Goal: Transaction & Acquisition: Purchase product/service

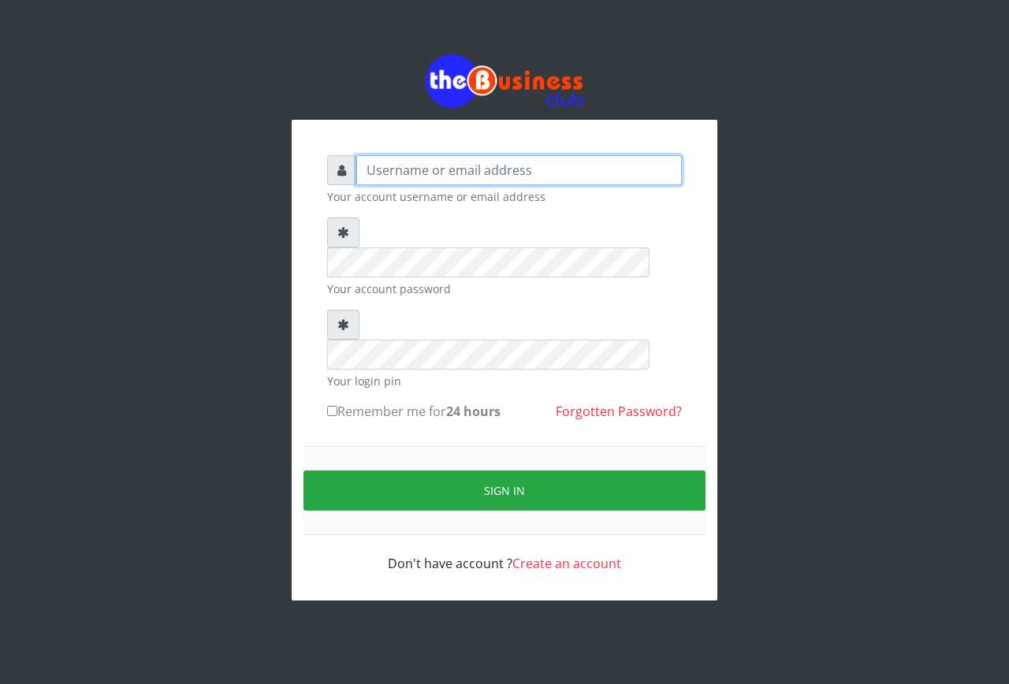
type input "emmalum0707@gmail.com"
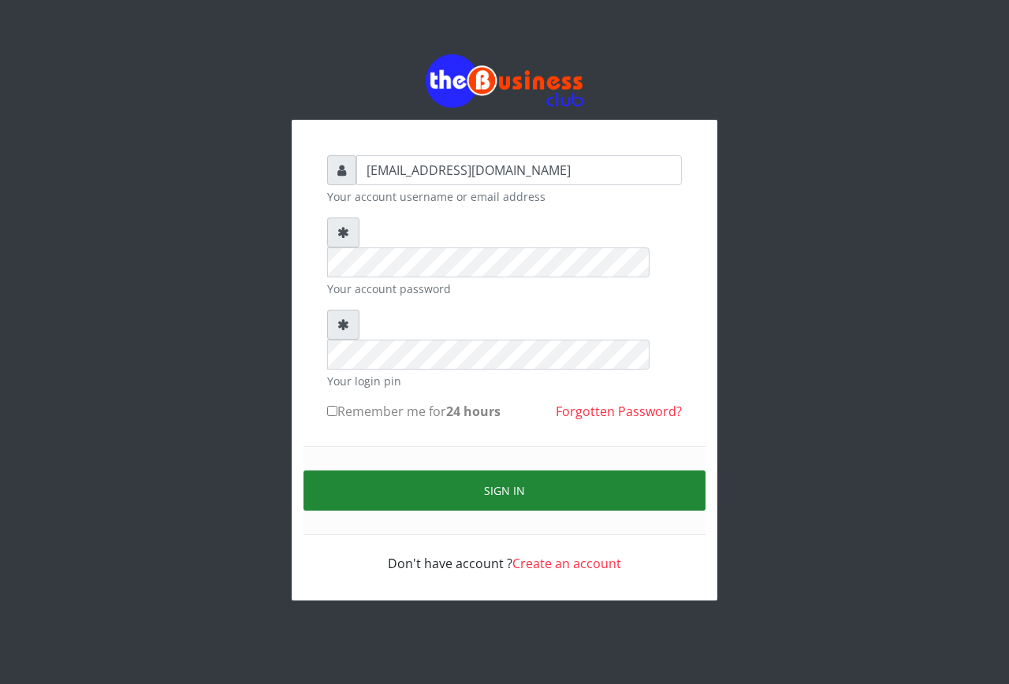
click at [342, 471] on button "Sign in" at bounding box center [504, 491] width 402 height 40
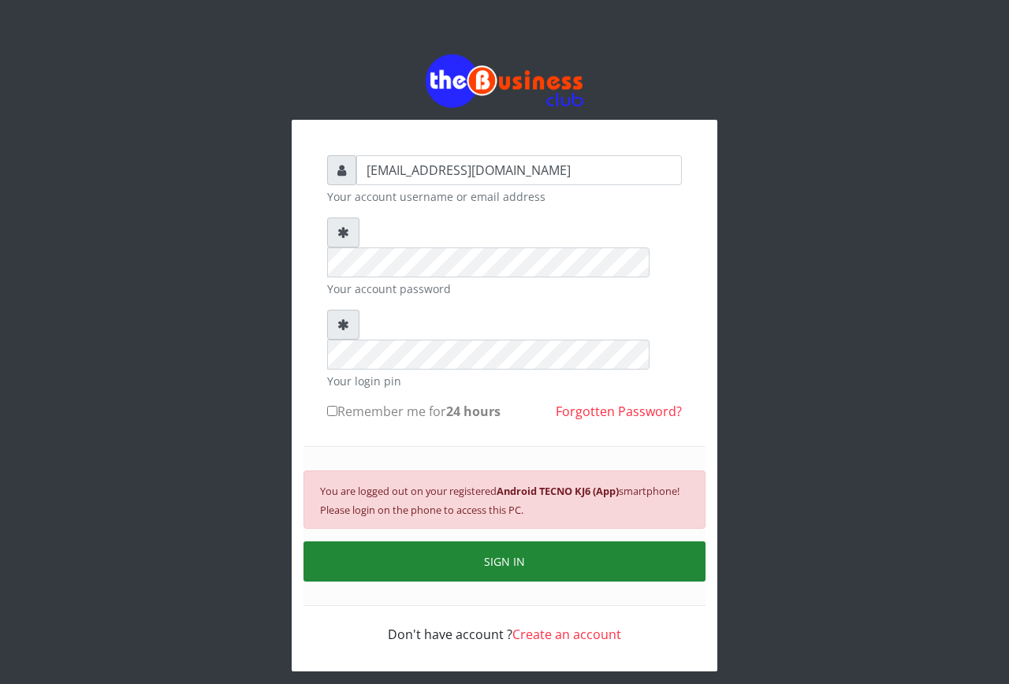
click at [482, 541] on button "SIGN IN" at bounding box center [504, 561] width 402 height 40
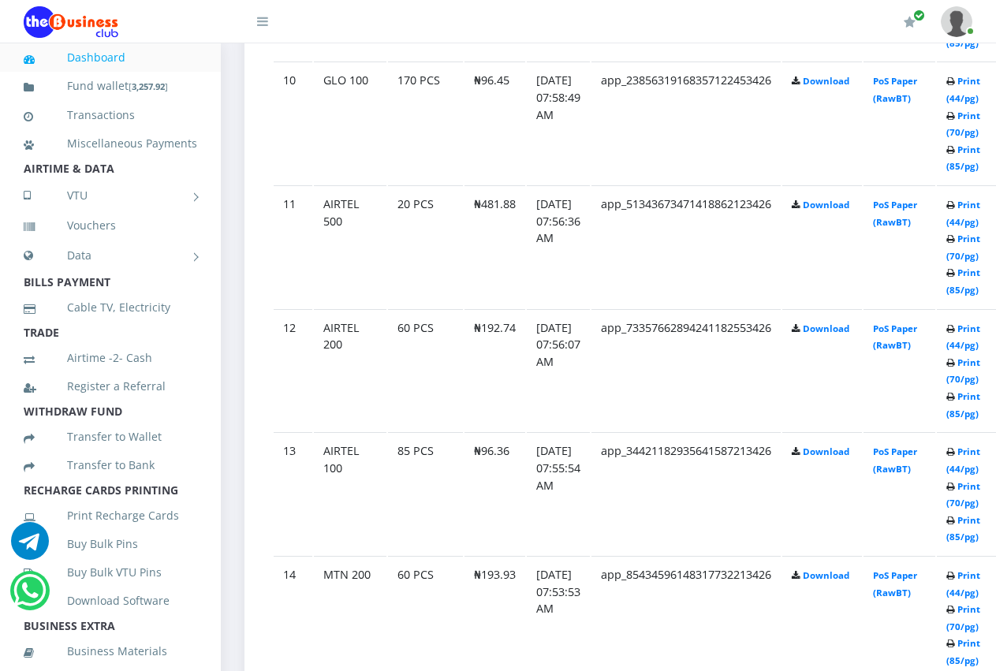
scroll to position [2049, 0]
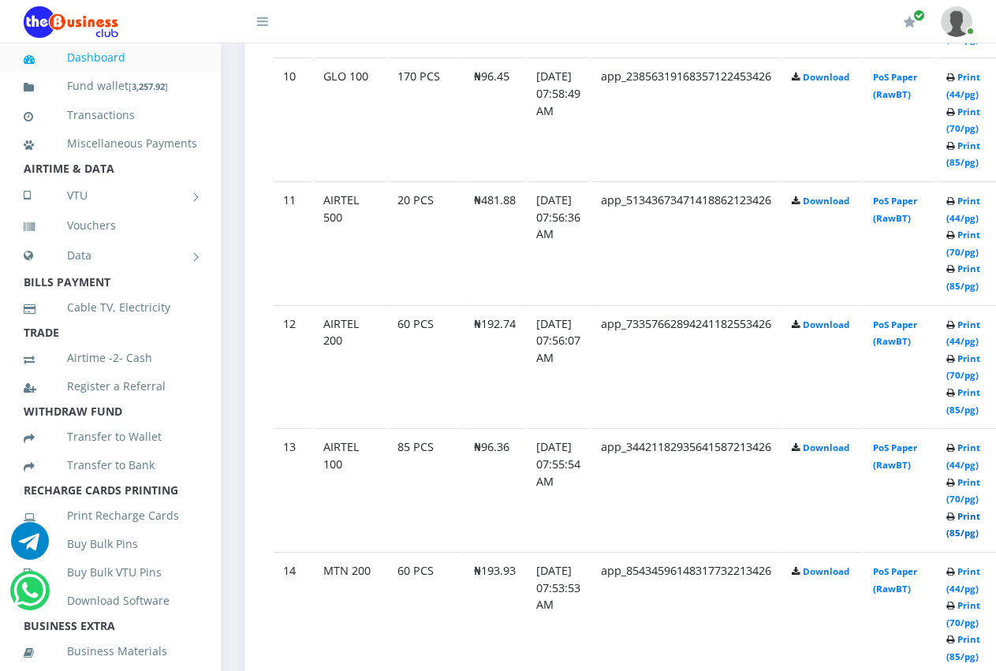
click at [980, 518] on link "Print (85/pg)" at bounding box center [963, 524] width 34 height 29
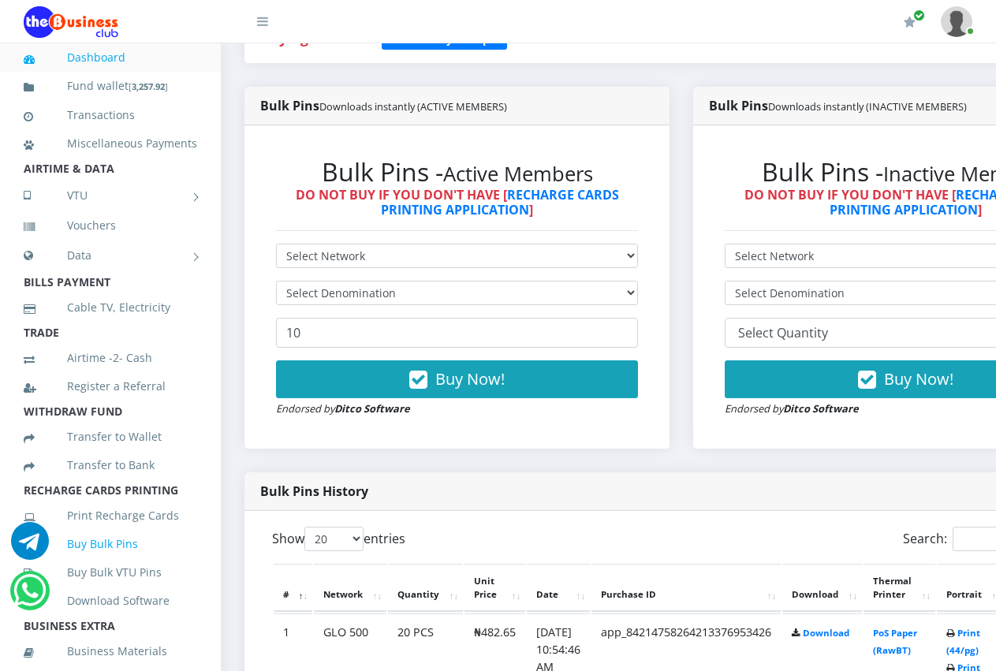
scroll to position [378, 0]
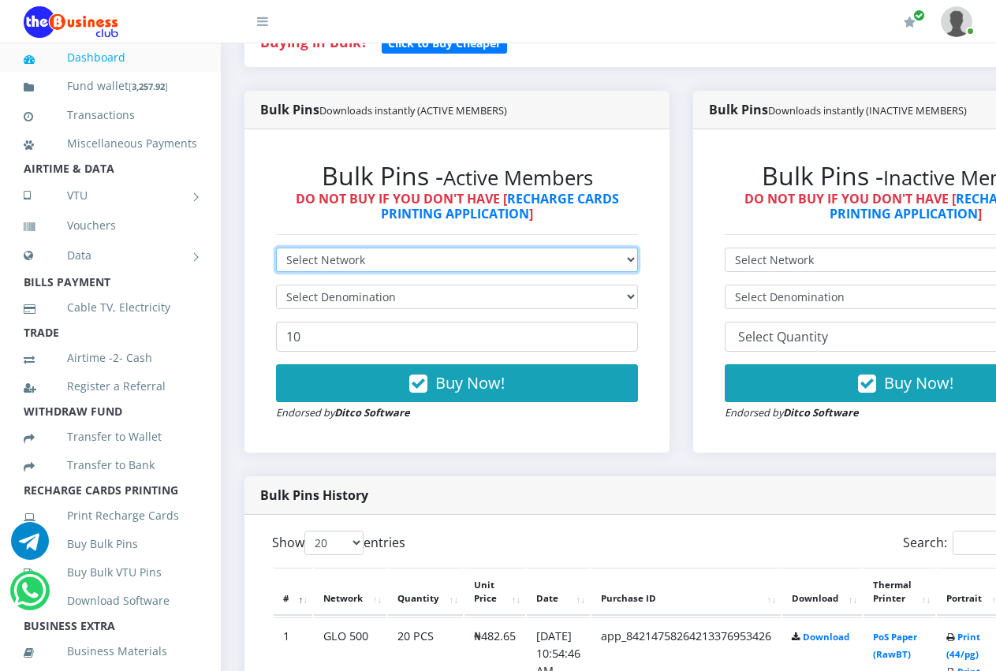
click at [614, 247] on select "Select Network MTN Globacom 9Mobile Airtel" at bounding box center [457, 259] width 362 height 24
select select "Airtel"
click at [276, 247] on select "Select Network MTN Globacom 9Mobile Airtel" at bounding box center [457, 259] width 362 height 24
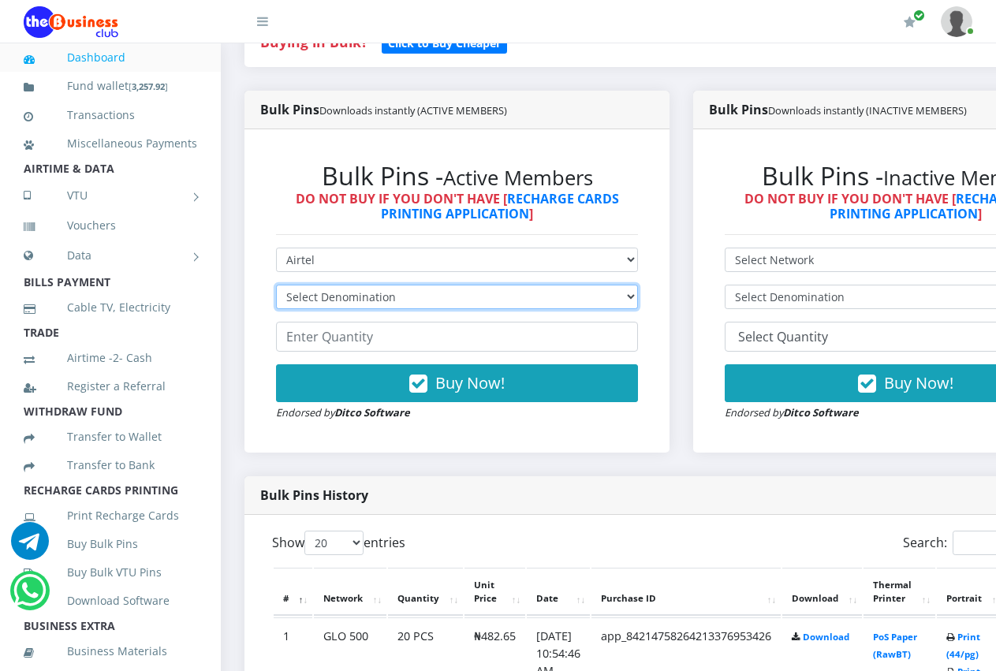
click at [548, 285] on select "Select Denomination Airtel NGN100 - ₦96.36 Airtel NGN200 - ₦192.72 Airtel NGN50…" at bounding box center [457, 297] width 362 height 24
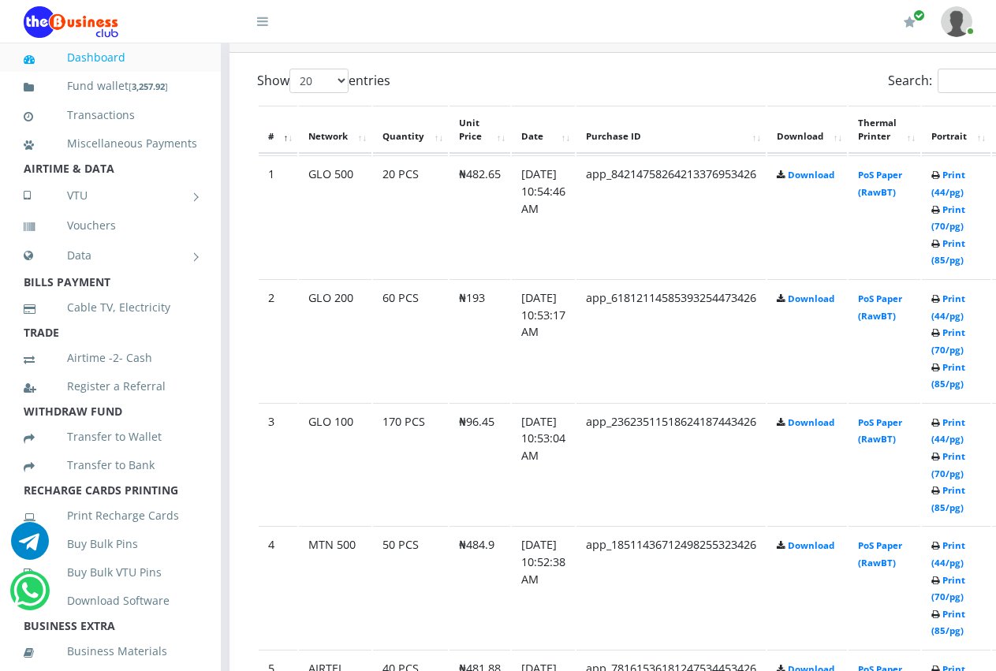
scroll to position [840, 13]
click at [95, 56] on link "Dashboard" at bounding box center [110, 57] width 173 height 36
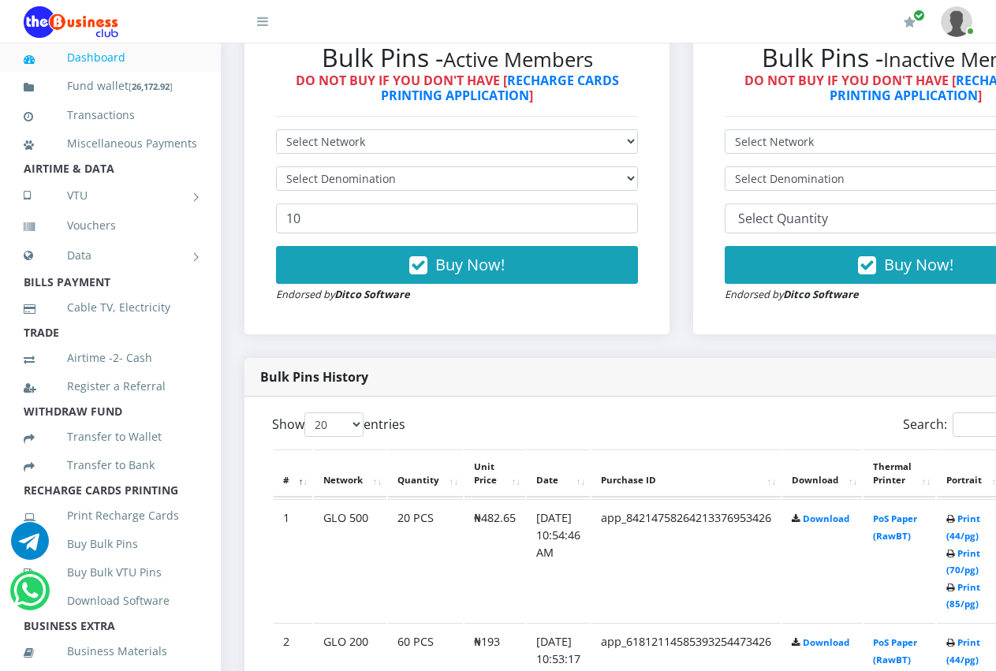
scroll to position [504, 0]
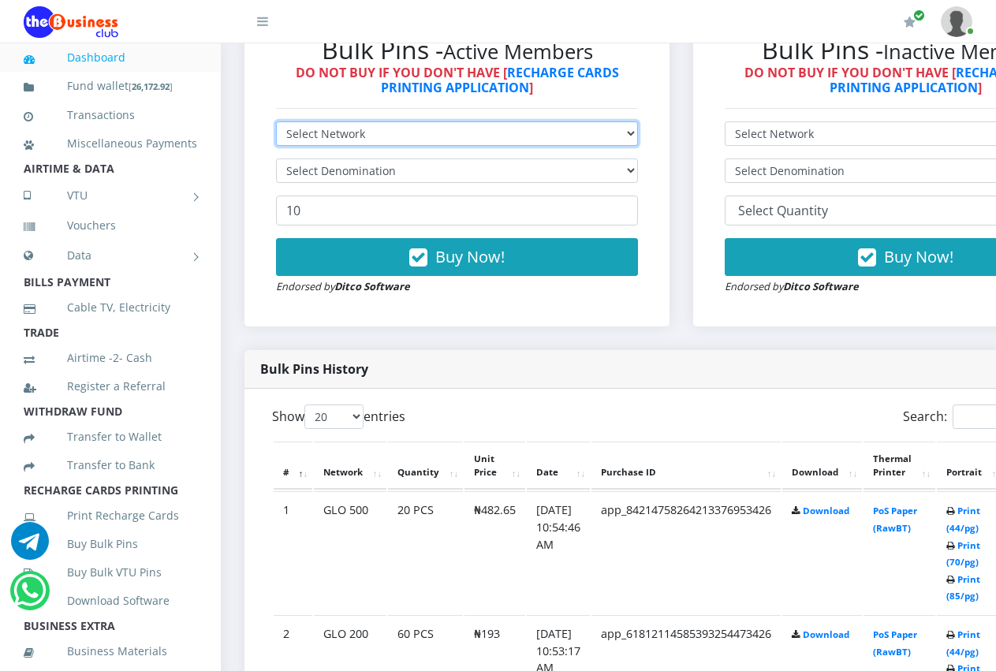
click at [586, 121] on select "Select Network MTN Globacom 9Mobile Airtel" at bounding box center [457, 133] width 362 height 24
select select "Airtel"
click at [276, 121] on select "Select Network MTN Globacom 9Mobile Airtel" at bounding box center [457, 133] width 362 height 24
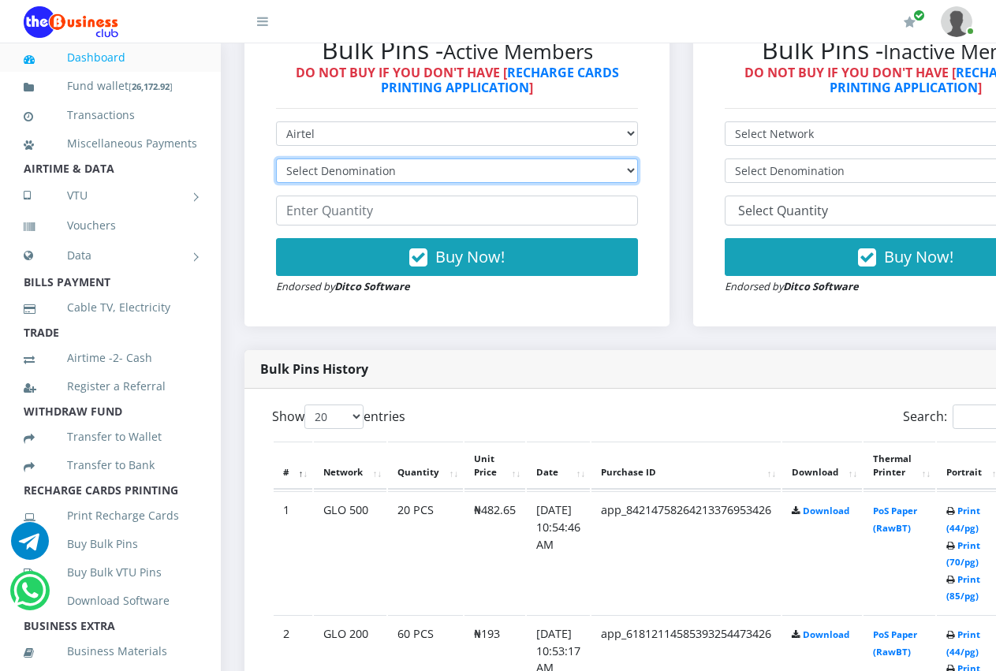
click at [485, 158] on select "Select Denomination Airtel NGN100 - ₦96.36 Airtel NGN200 - ₦192.72 Airtel NGN50…" at bounding box center [457, 170] width 362 height 24
select select "96.36-100"
click at [276, 158] on select "Select Denomination Airtel NGN100 - ₦96.36 Airtel NGN200 - ₦192.72 Airtel NGN50…" at bounding box center [457, 170] width 362 height 24
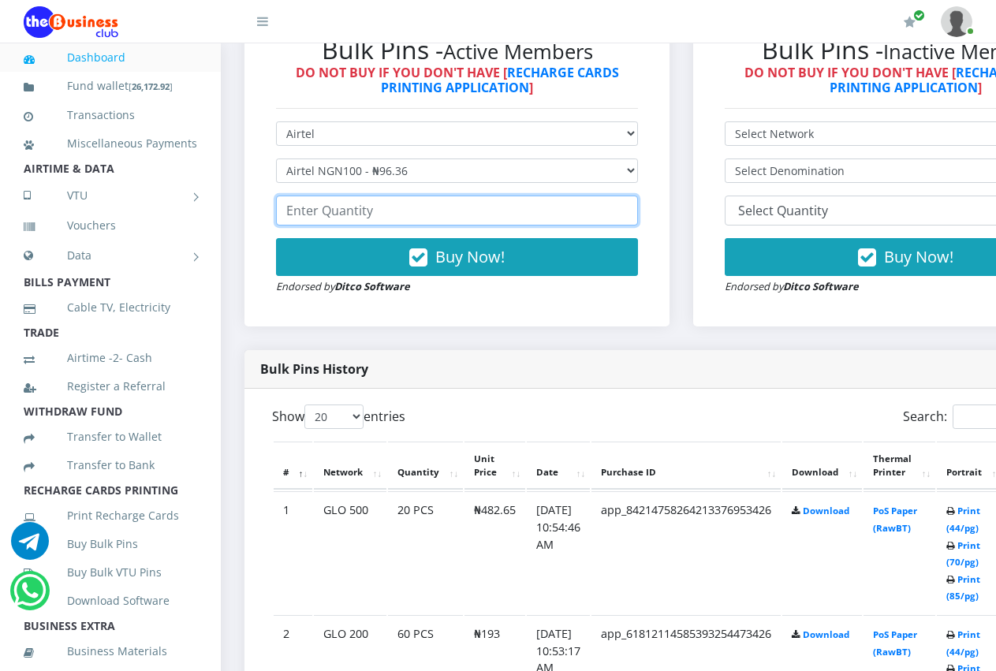
click at [459, 197] on input "number" at bounding box center [457, 210] width 362 height 30
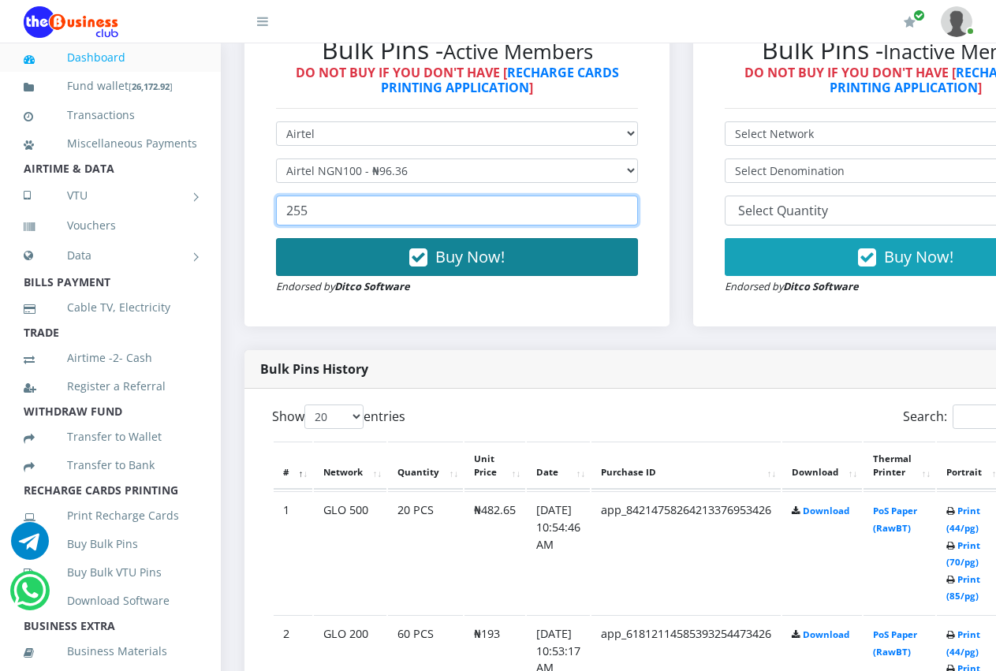
type input "255"
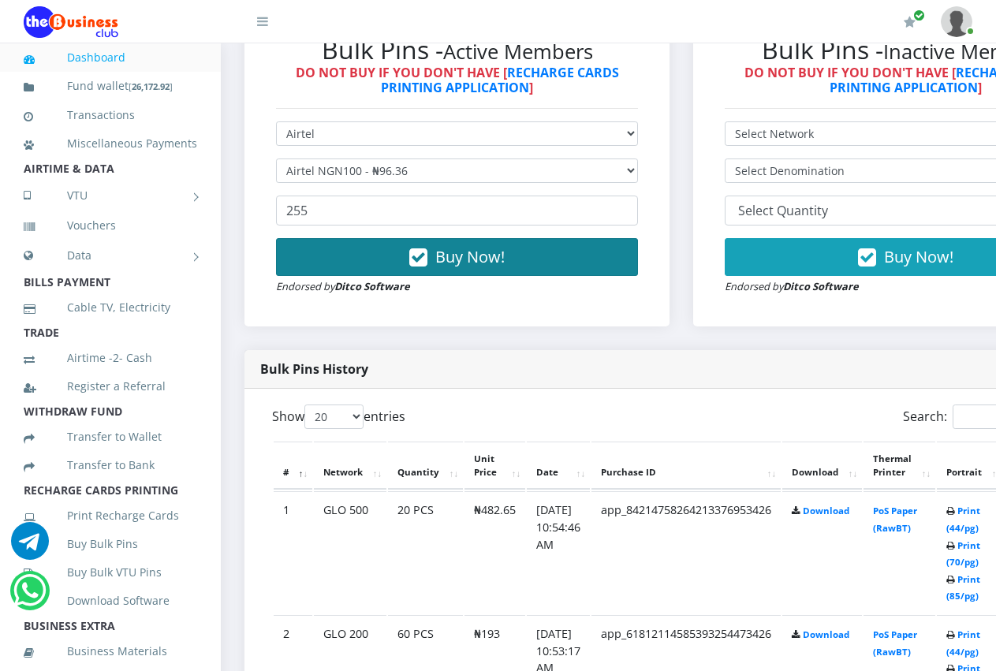
click at [494, 247] on span "Buy Now!" at bounding box center [469, 256] width 69 height 21
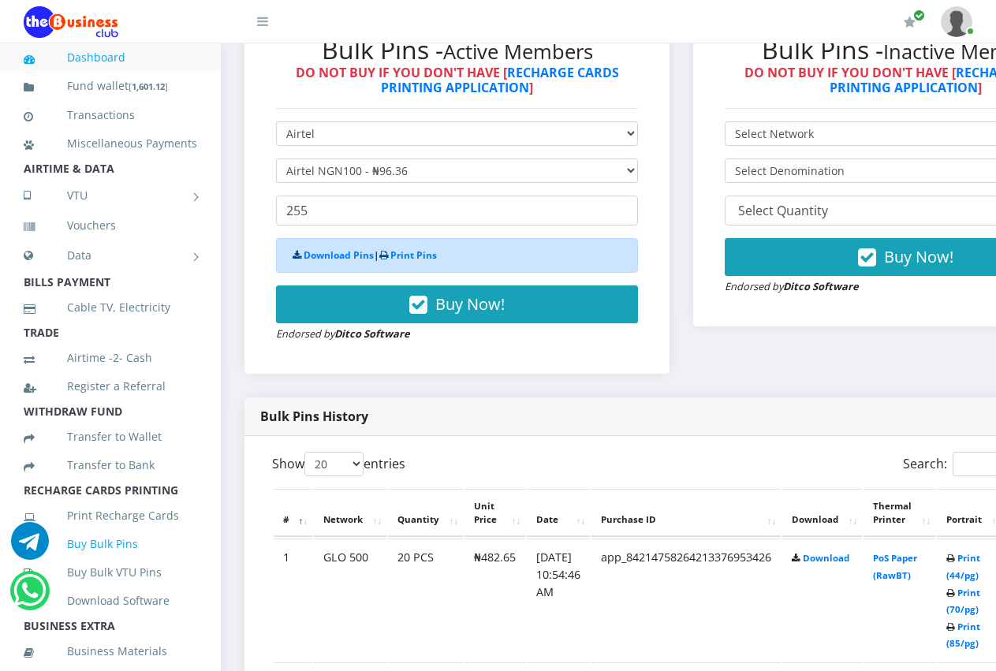
click at [103, 562] on link "Buy Bulk Pins" at bounding box center [110, 544] width 173 height 36
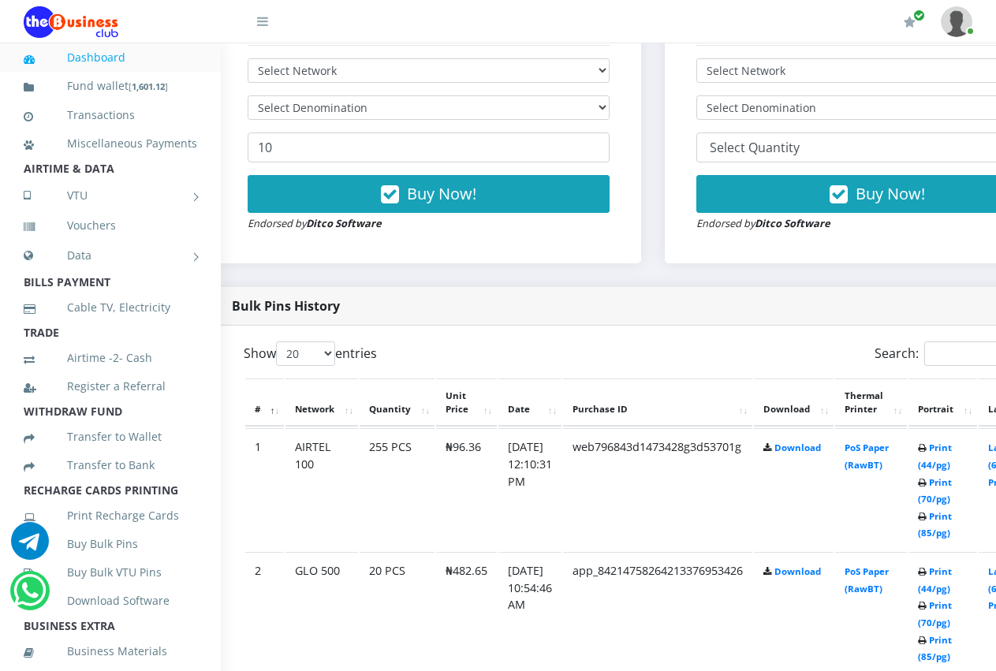
scroll to position [568, 32]
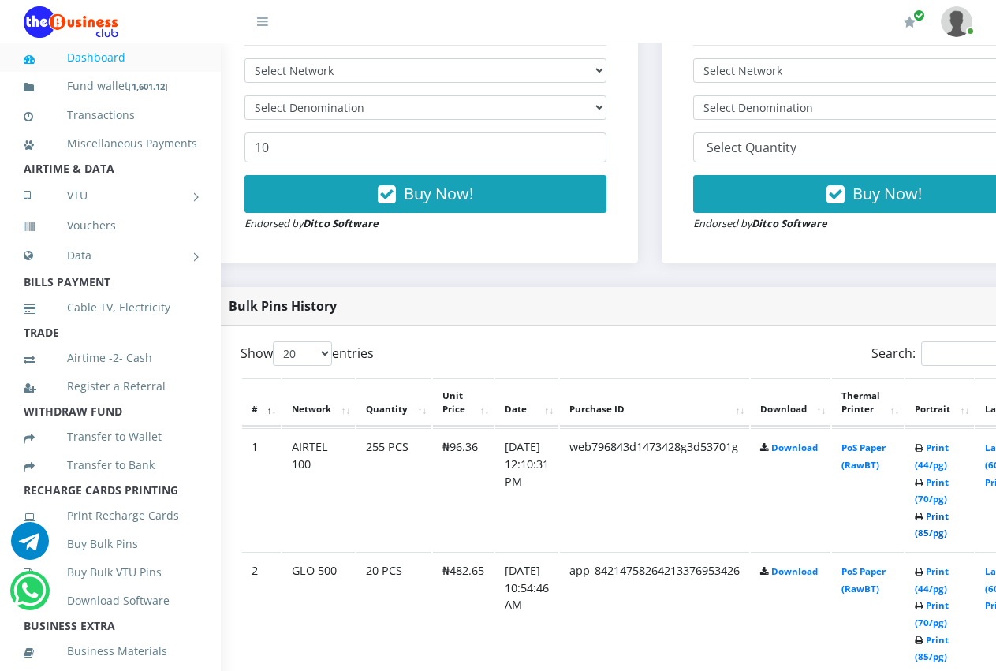
click at [948, 519] on link "Print (85/pg)" at bounding box center [931, 524] width 34 height 29
